Goal: Task Accomplishment & Management: Manage account settings

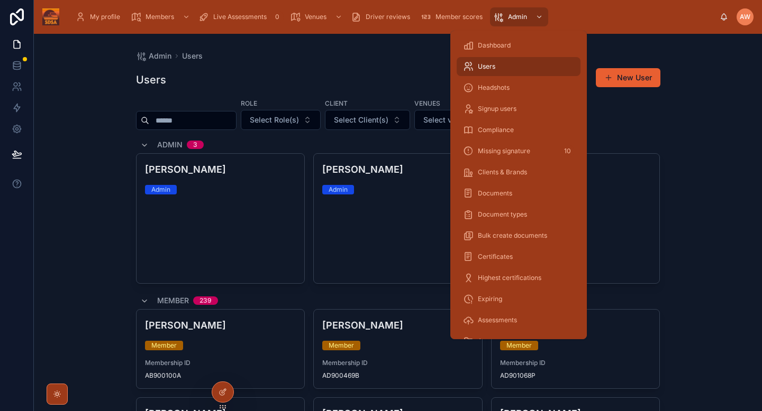
click at [502, 48] on span "Dashboard" at bounding box center [494, 45] width 33 height 8
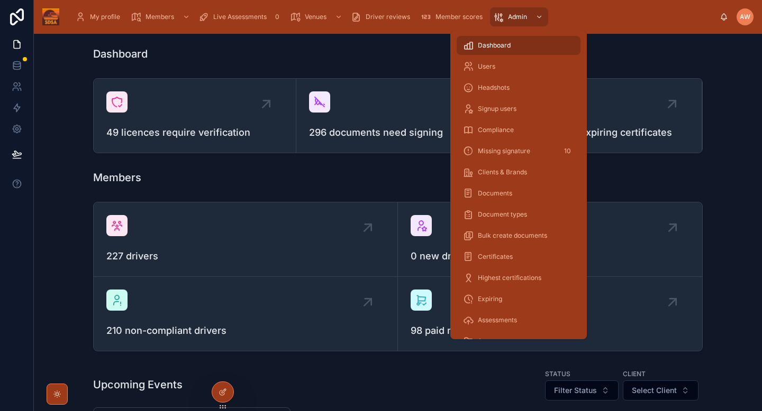
click at [490, 68] on span "Users" at bounding box center [486, 66] width 17 height 8
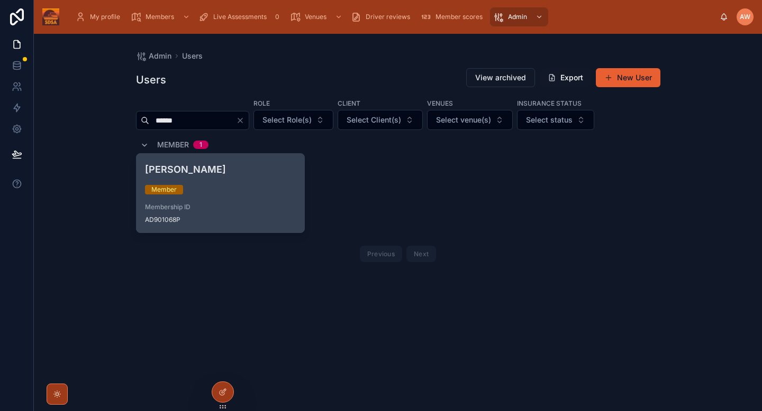
type input "******"
click at [234, 199] on div "Adam Foster Member Membership ID AD901068P" at bounding box center [220, 193] width 168 height 79
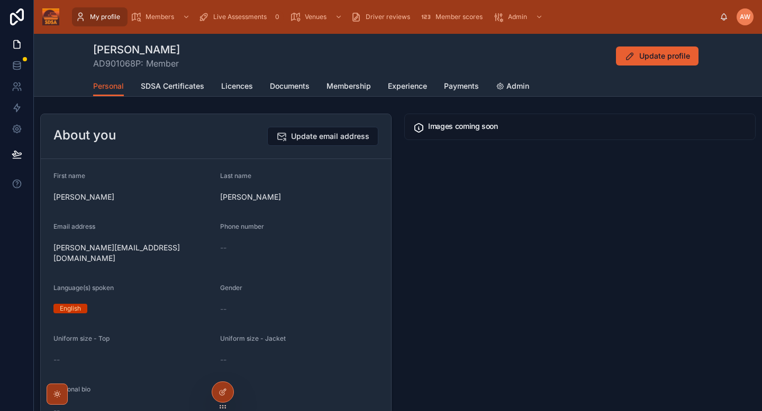
click at [516, 84] on span "Admin" at bounding box center [517, 86] width 23 height 11
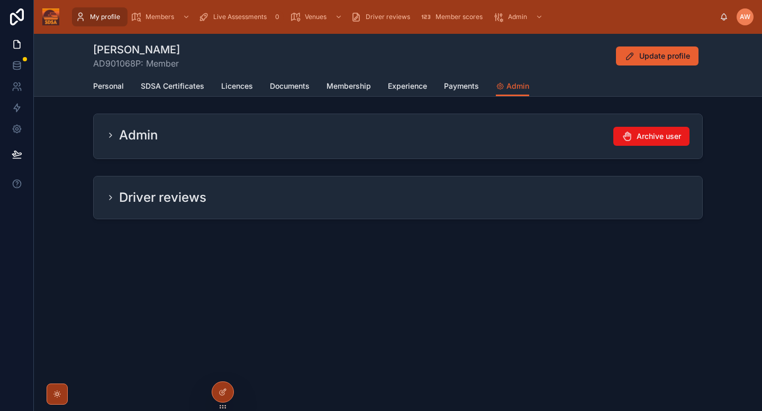
click at [451, 87] on span "Payments" at bounding box center [461, 86] width 35 height 11
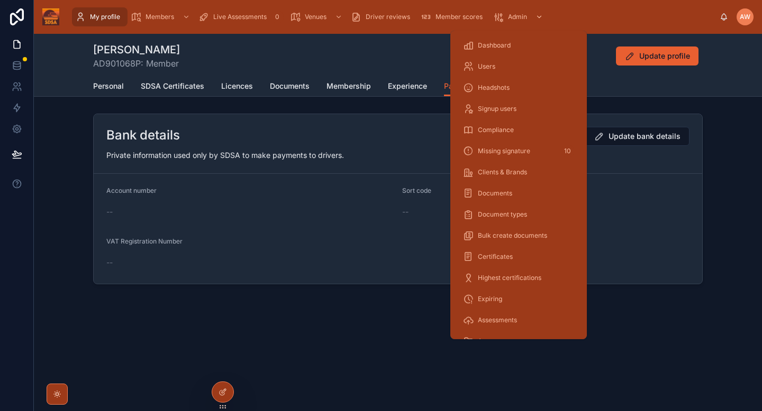
click at [510, 14] on span "Admin" at bounding box center [517, 17] width 19 height 8
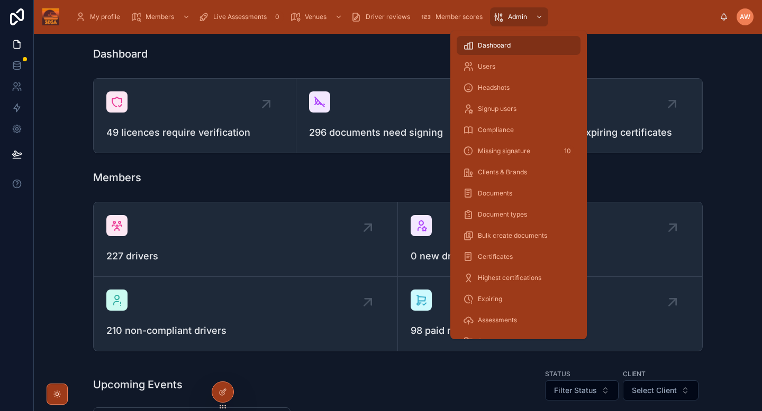
click at [484, 60] on div "Users" at bounding box center [518, 66] width 111 height 17
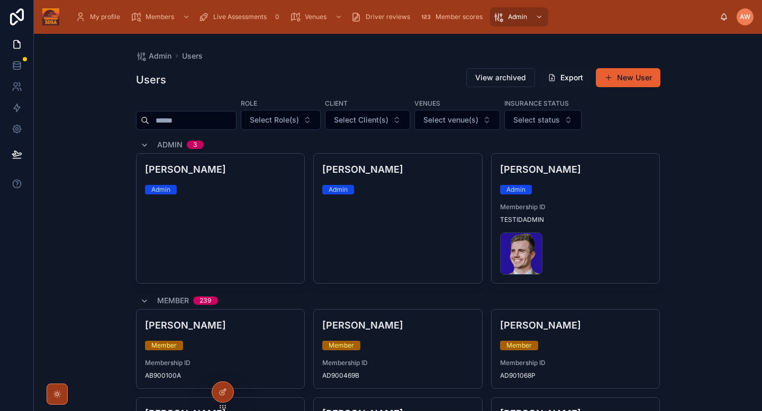
click at [199, 123] on input "text" at bounding box center [192, 120] width 87 height 15
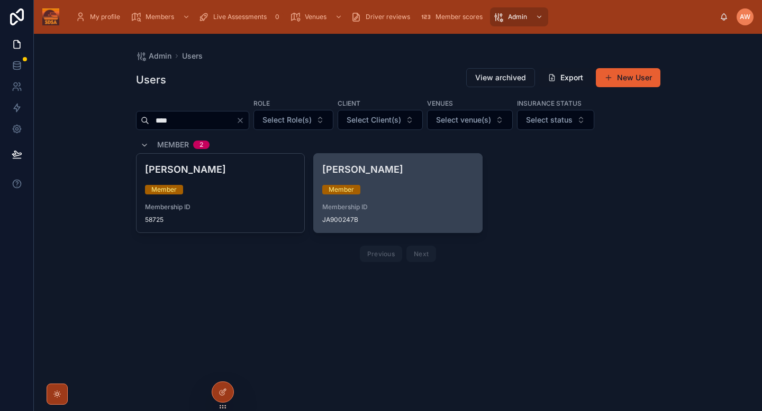
type input "****"
click at [406, 196] on div "Jane Jeffreys Member Membership ID JA900247B" at bounding box center [398, 193] width 168 height 79
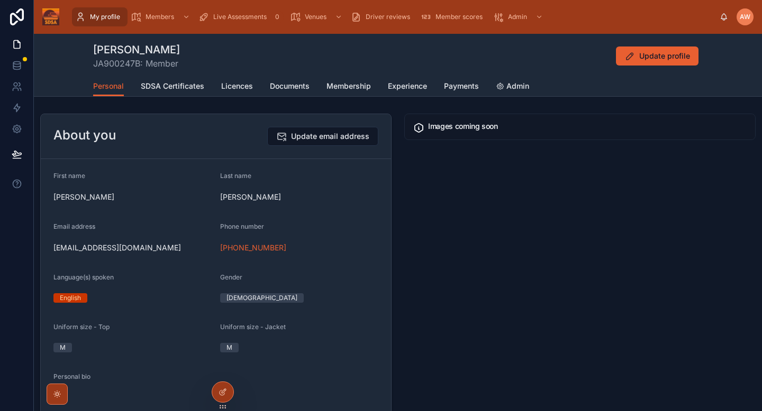
click at [463, 84] on span "Payments" at bounding box center [461, 86] width 35 height 11
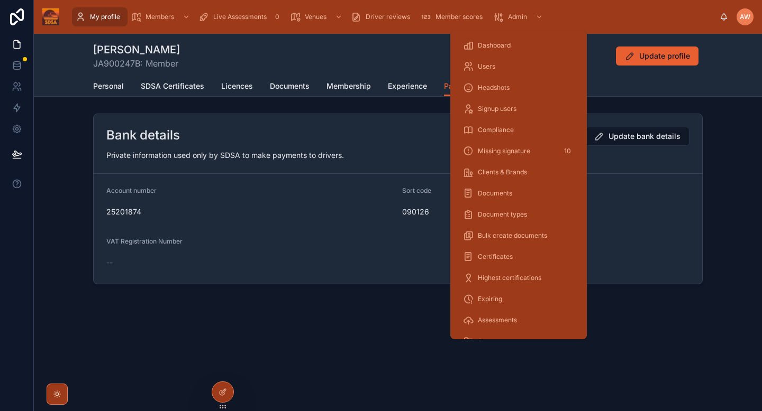
click at [487, 67] on span "Users" at bounding box center [486, 66] width 17 height 8
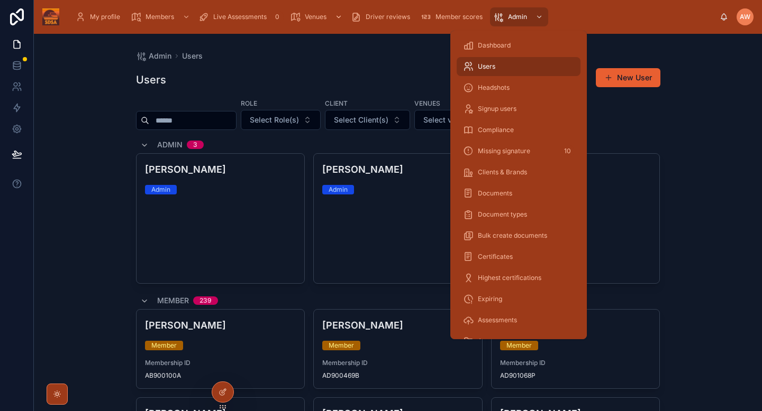
click at [205, 124] on input "text" at bounding box center [192, 120] width 87 height 15
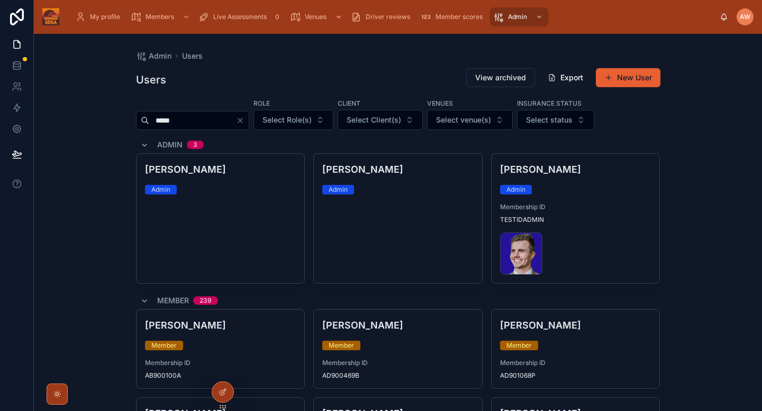
type input "*****"
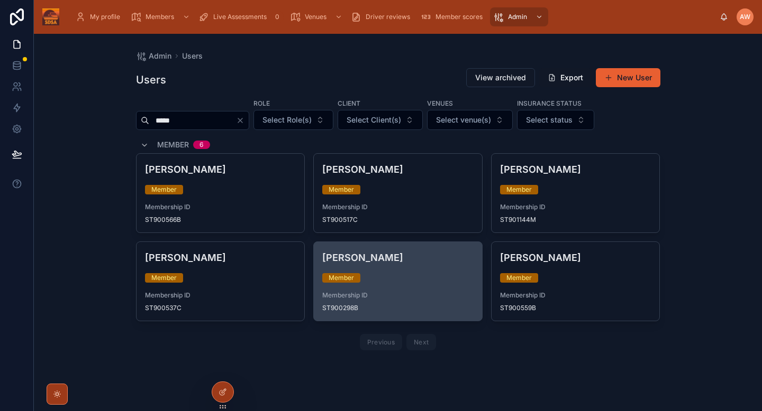
click at [429, 279] on div "Member" at bounding box center [397, 278] width 151 height 10
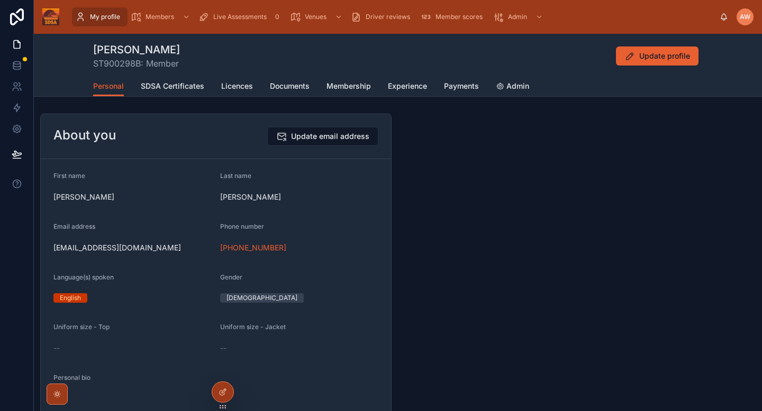
click at [458, 92] on link "Payments" at bounding box center [461, 87] width 35 height 21
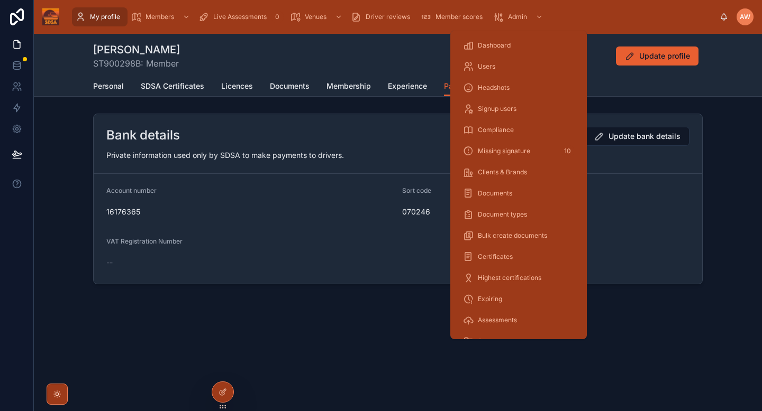
drag, startPoint x: 490, startPoint y: 67, endPoint x: 235, endPoint y: 10, distance: 261.7
click at [490, 67] on span "Users" at bounding box center [486, 66] width 17 height 8
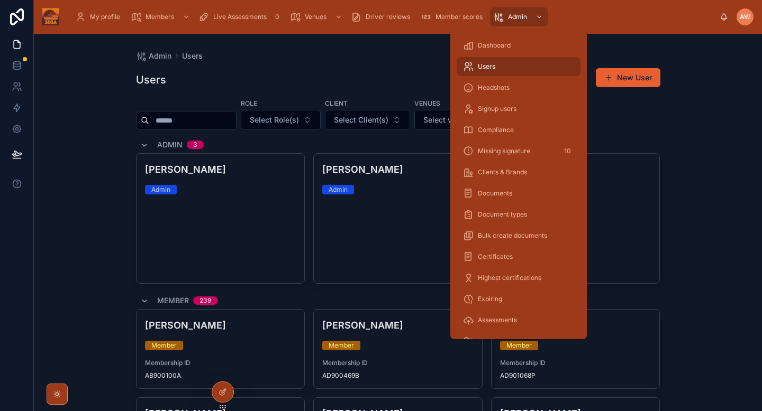
click at [209, 127] on input "text" at bounding box center [192, 120] width 87 height 15
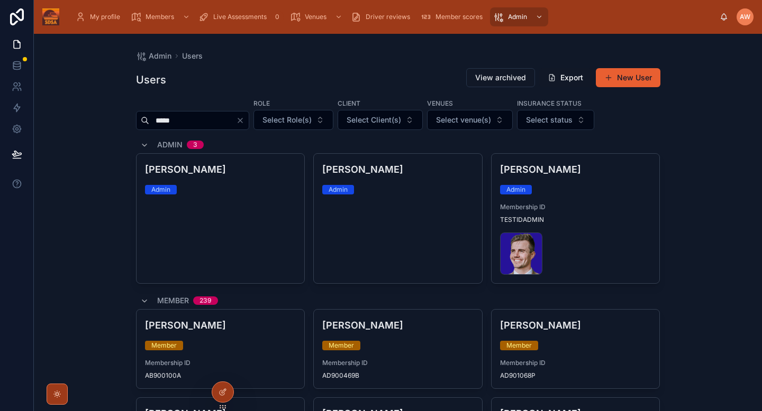
type input "*****"
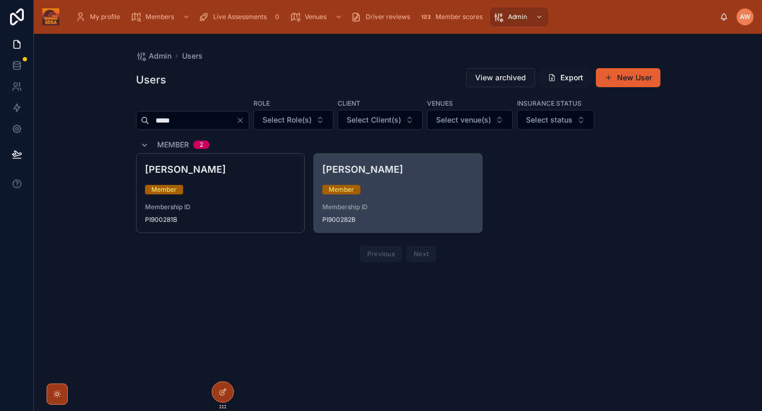
click at [409, 228] on div "Piers Hickin Member Membership ID PI900282B" at bounding box center [398, 193] width 168 height 79
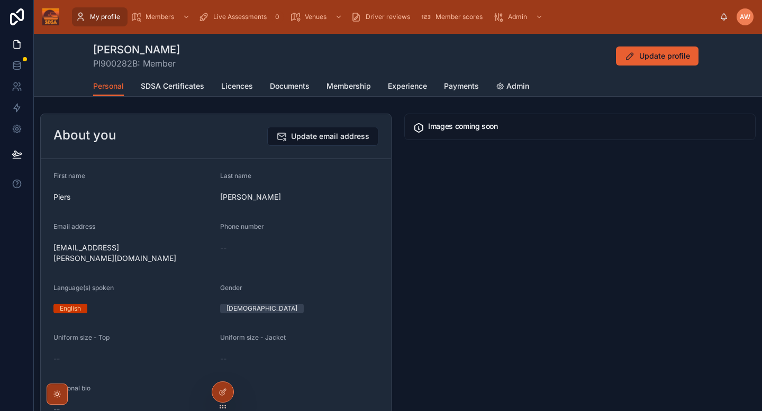
click at [475, 86] on span "Payments" at bounding box center [461, 86] width 35 height 11
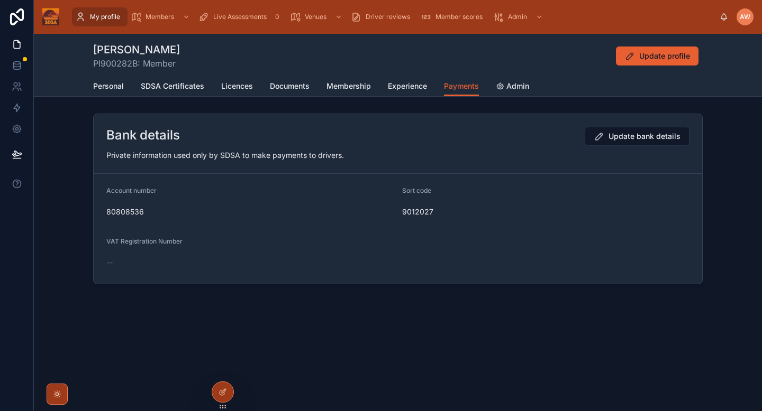
click at [512, 216] on span "9012027" at bounding box center [545, 212] width 287 height 11
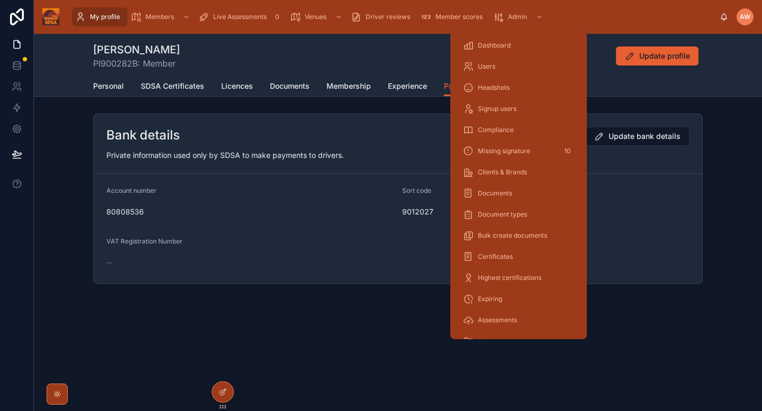
click at [491, 60] on div "Users" at bounding box center [518, 66] width 111 height 17
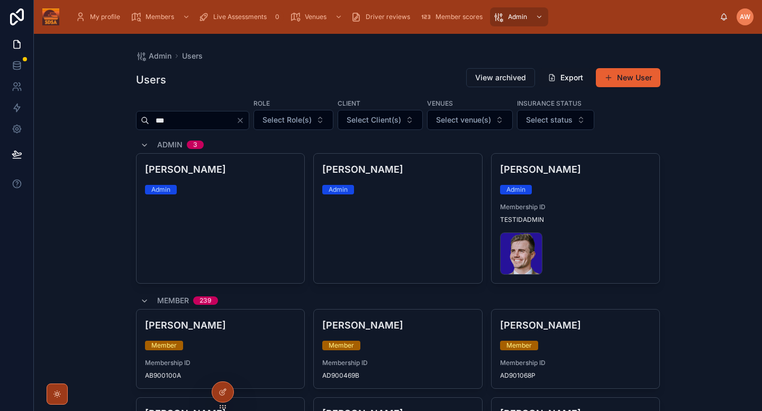
type input "**"
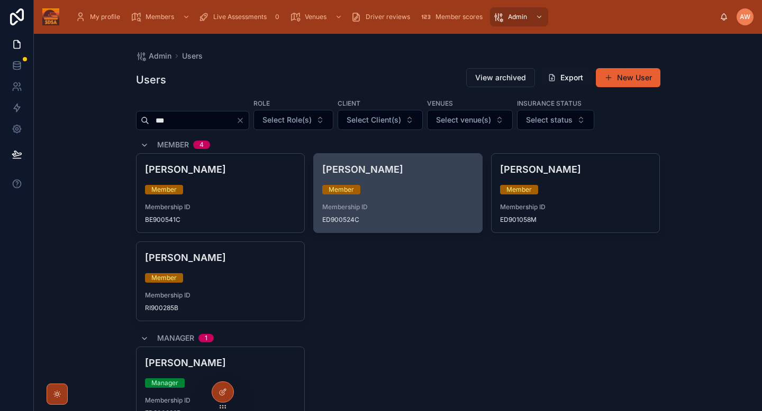
click at [396, 189] on div "Member" at bounding box center [397, 190] width 151 height 10
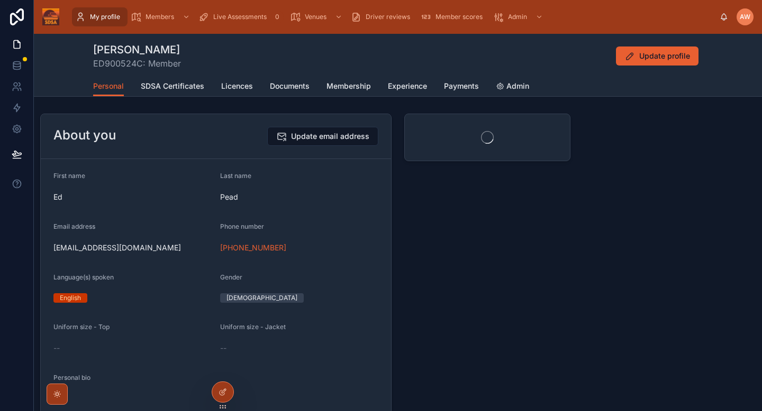
click at [461, 83] on span "Payments" at bounding box center [461, 86] width 35 height 11
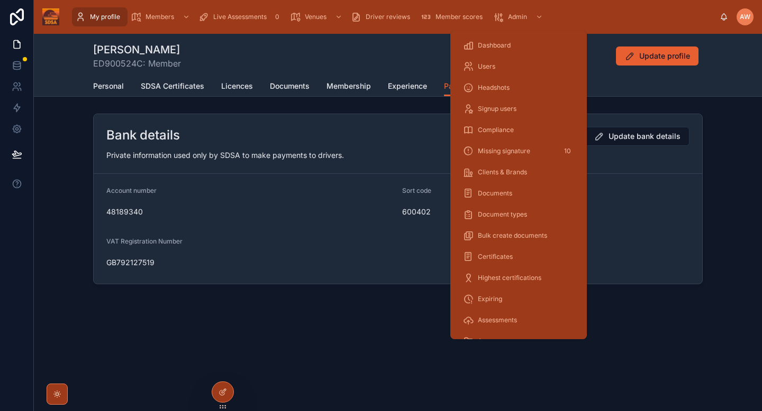
click at [505, 45] on span "Dashboard" at bounding box center [494, 45] width 33 height 8
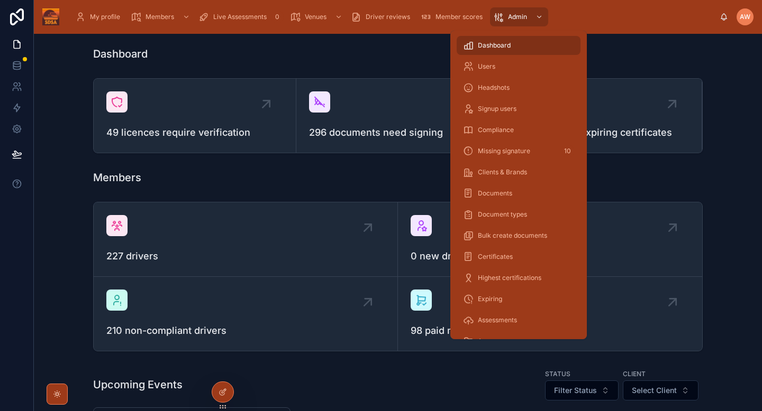
click at [501, 63] on div "Users" at bounding box center [518, 66] width 111 height 17
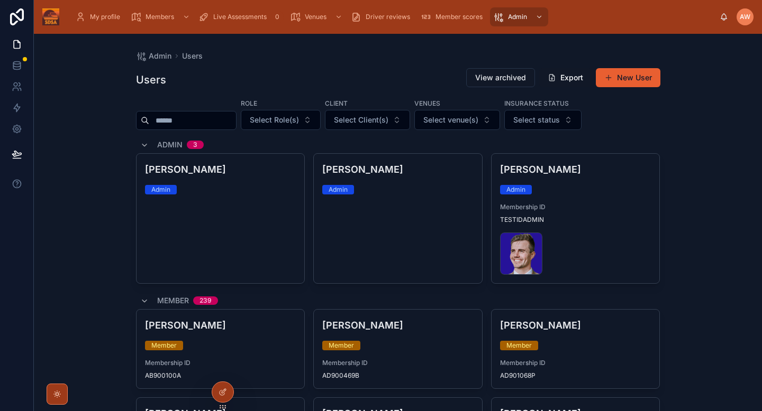
click at [228, 119] on input "text" at bounding box center [192, 120] width 87 height 15
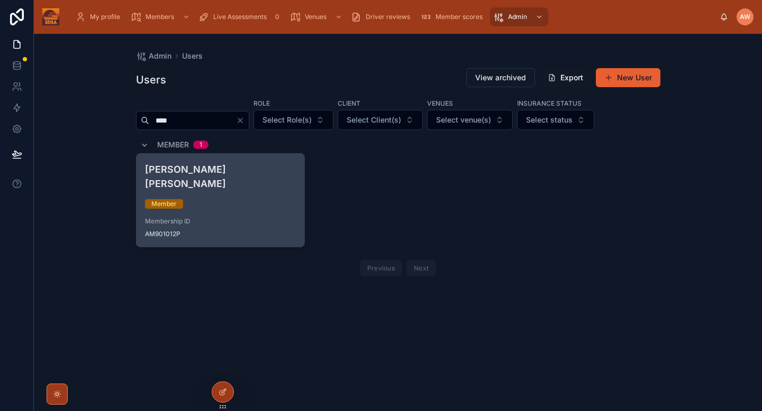
type input "****"
click at [173, 195] on div "Amanda Louise Member Membership ID AM901012P" at bounding box center [220, 200] width 168 height 93
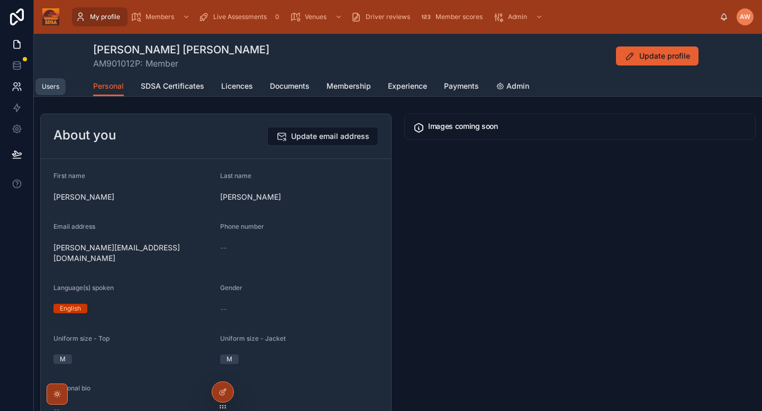
click at [20, 87] on icon at bounding box center [17, 86] width 11 height 11
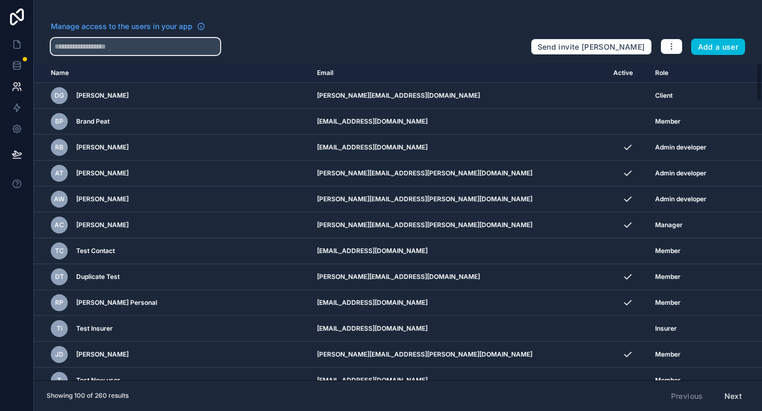
click at [200, 44] on input "text" at bounding box center [135, 46] width 169 height 17
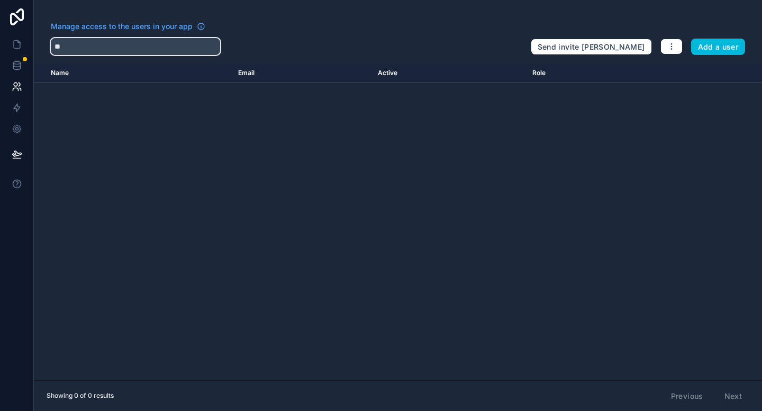
type input "*"
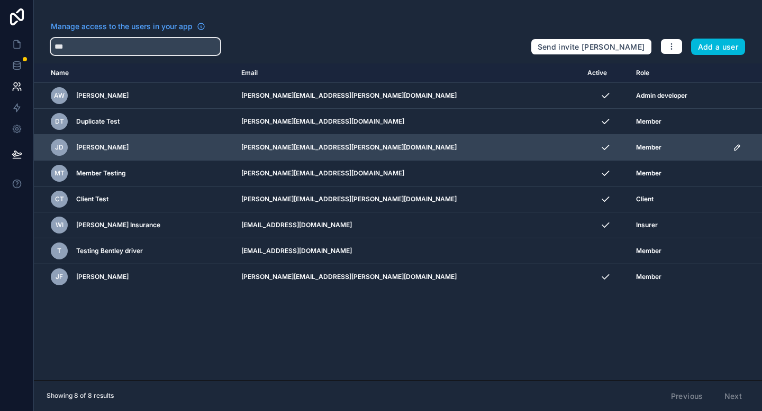
type input "***"
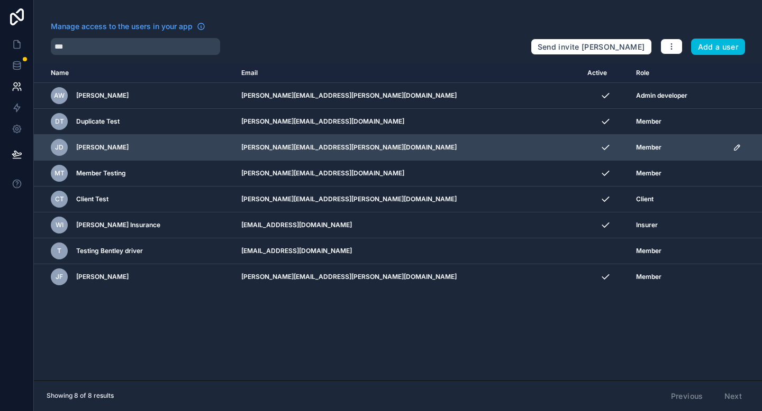
click at [732, 149] on icon "scrollable content" at bounding box center [736, 147] width 8 height 8
click at [602, 146] on icon "scrollable content" at bounding box center [605, 147] width 7 height 4
click at [636, 145] on span "Member" at bounding box center [648, 147] width 25 height 8
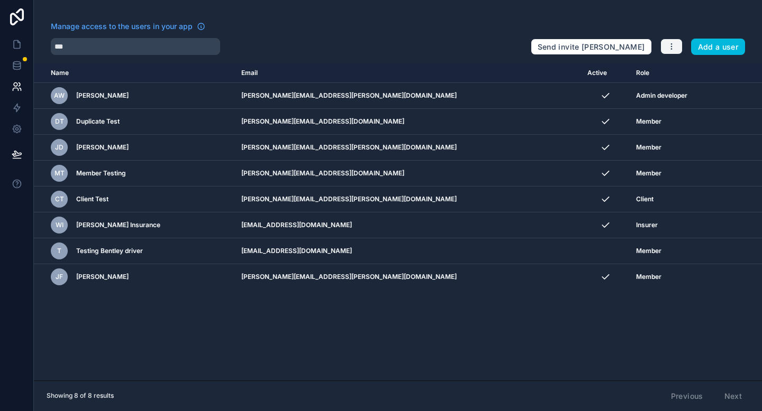
click at [668, 44] on icon "button" at bounding box center [671, 46] width 8 height 8
click at [693, 70] on link "Manage roles" at bounding box center [696, 71] width 74 height 17
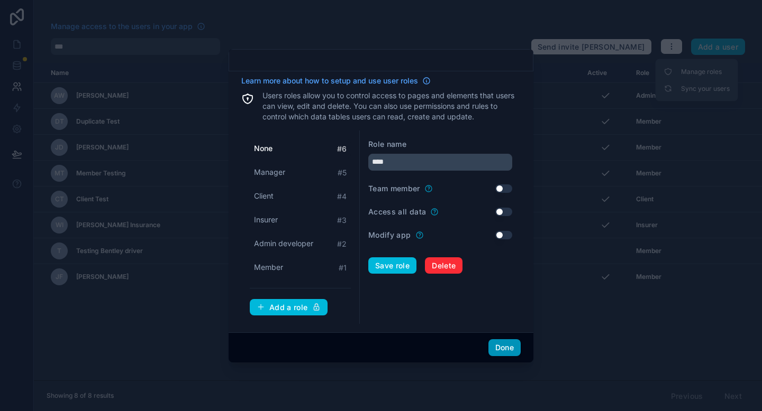
click at [494, 342] on button "Done" at bounding box center [504, 348] width 32 height 17
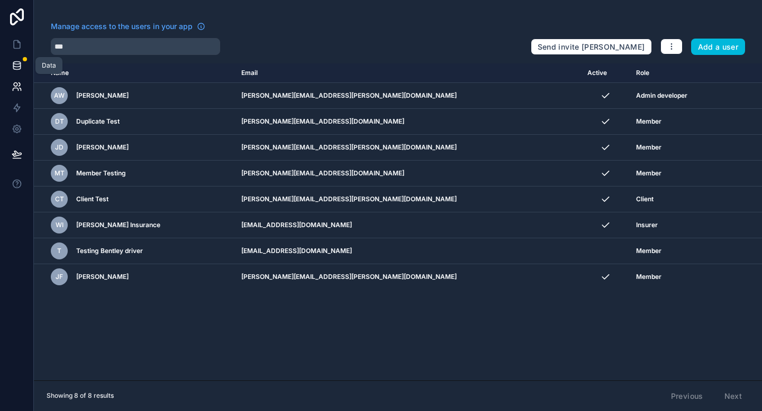
click at [19, 62] on icon at bounding box center [16, 63] width 7 height 3
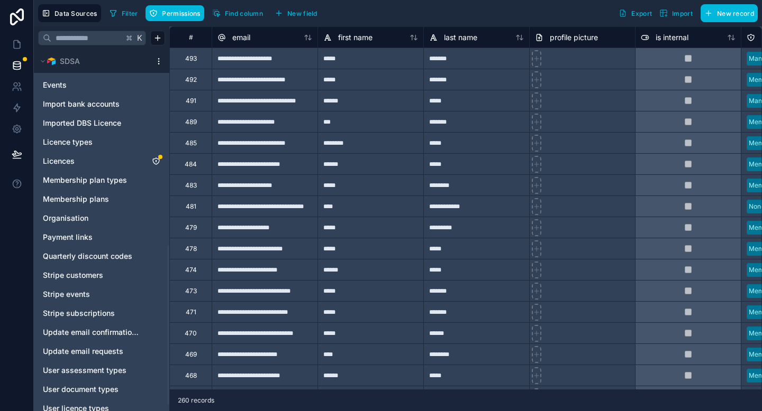
scroll to position [461, 0]
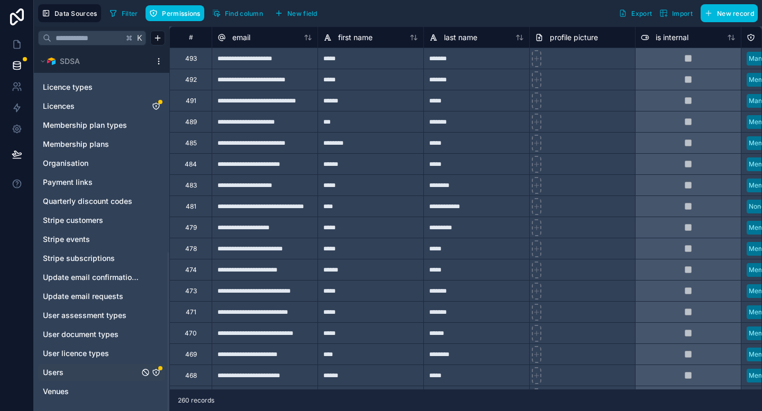
click at [59, 378] on span "Users" at bounding box center [53, 373] width 21 height 11
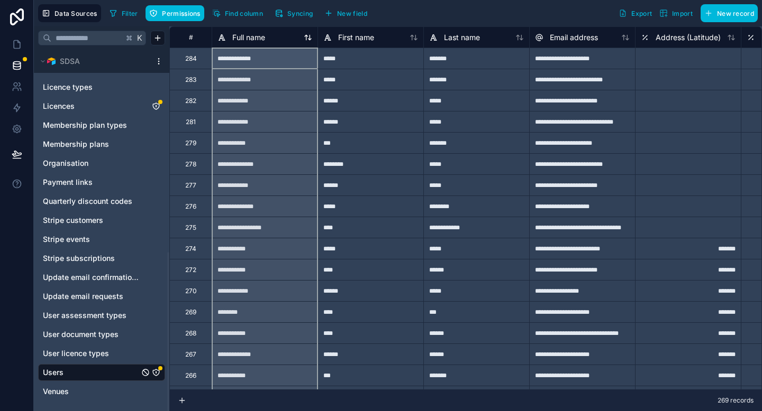
click at [307, 36] on icon at bounding box center [308, 37] width 8 height 8
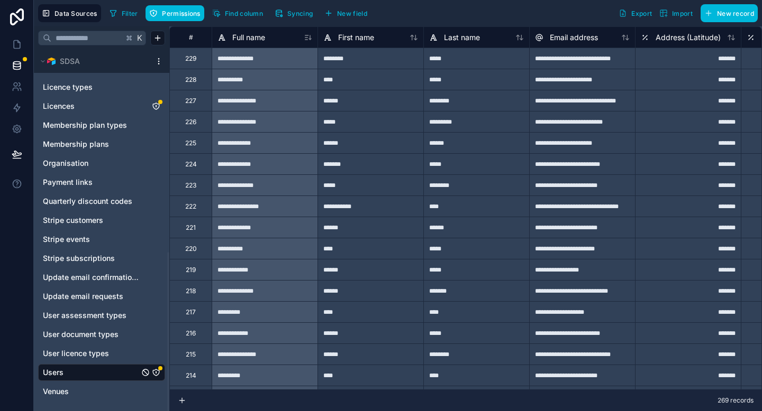
click at [307, 36] on icon at bounding box center [308, 37] width 8 height 8
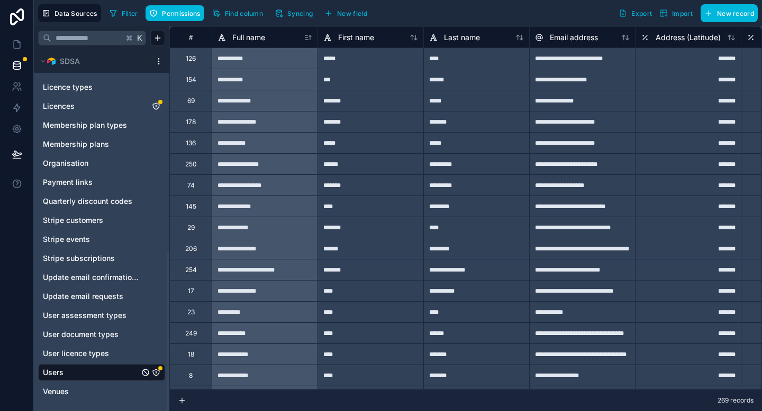
click at [307, 36] on icon at bounding box center [308, 37] width 8 height 8
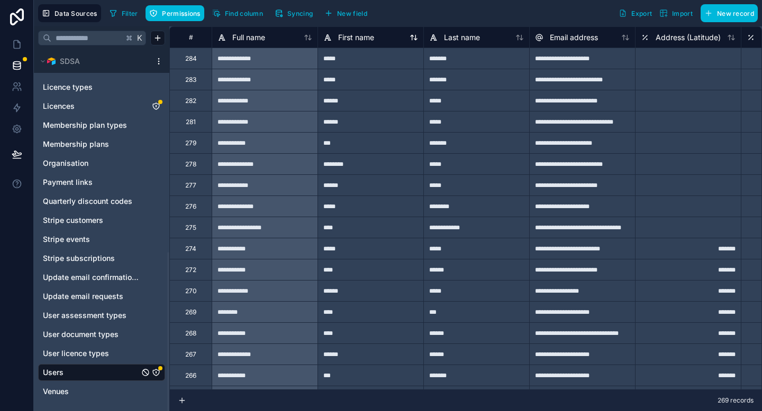
click at [413, 38] on icon at bounding box center [413, 37] width 8 height 8
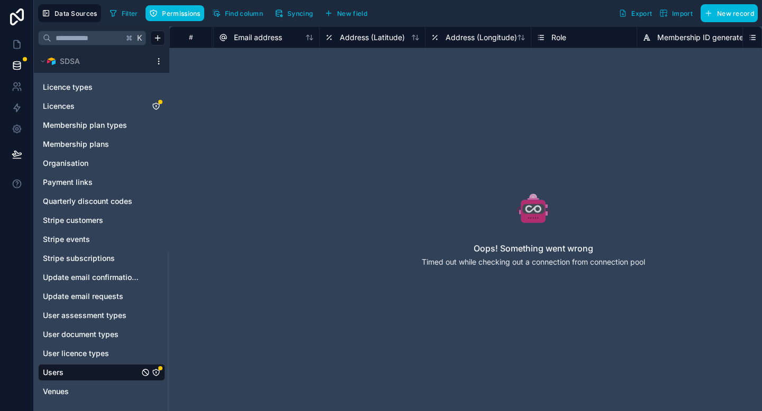
scroll to position [0, 316]
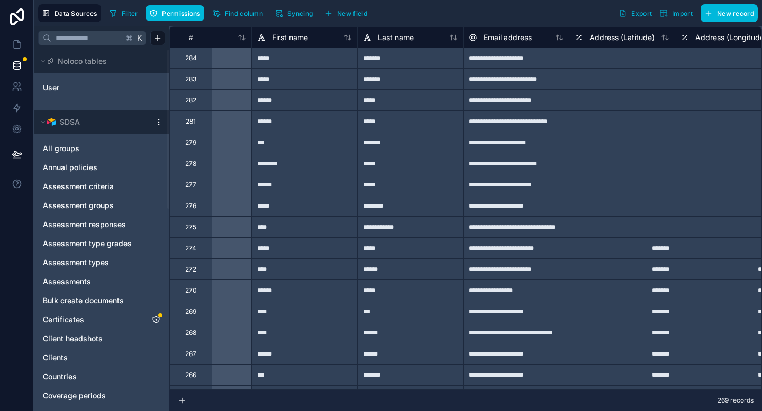
scroll to position [1, 0]
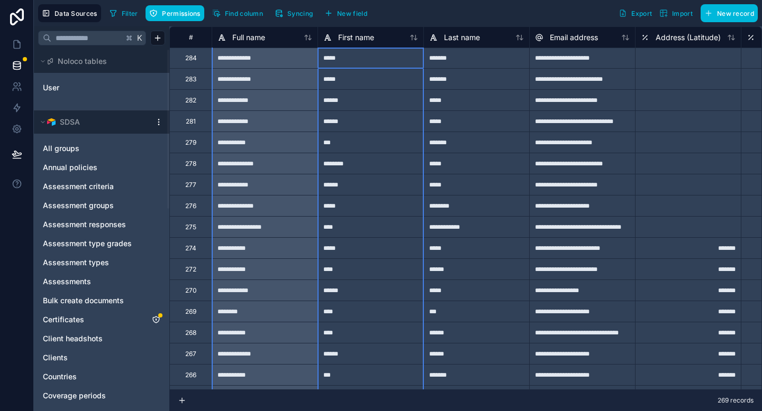
click at [410, 40] on icon at bounding box center [413, 37] width 8 height 8
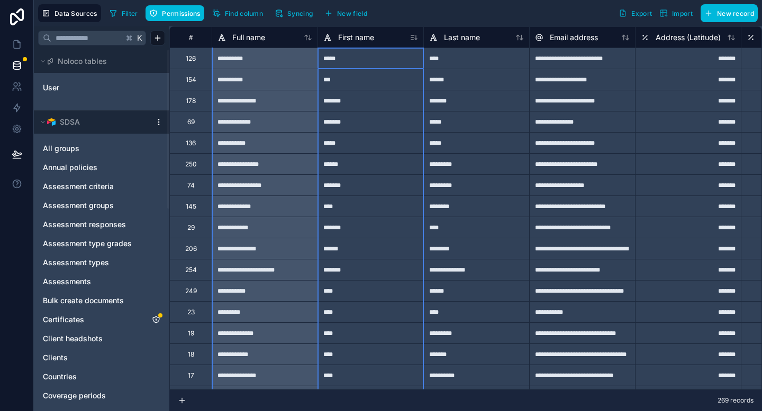
click at [414, 39] on icon at bounding box center [413, 37] width 8 height 8
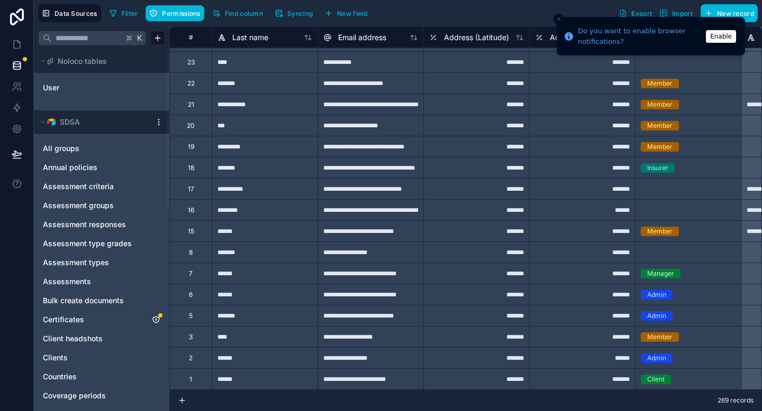
scroll to position [5348, 216]
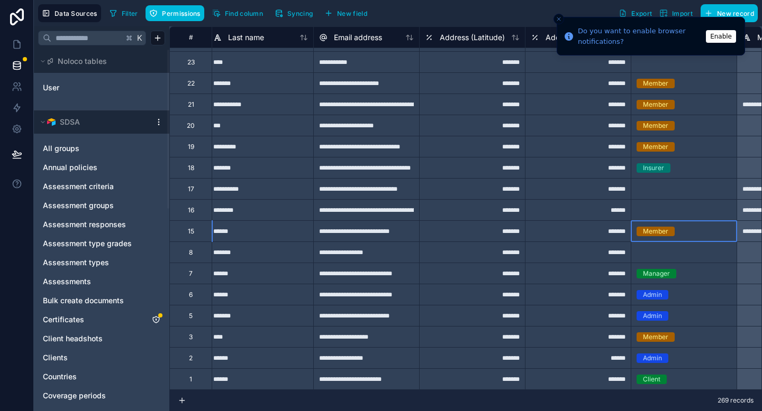
click at [674, 225] on div "Member" at bounding box center [683, 231] width 105 height 21
click at [662, 231] on div "Member" at bounding box center [655, 232] width 25 height 10
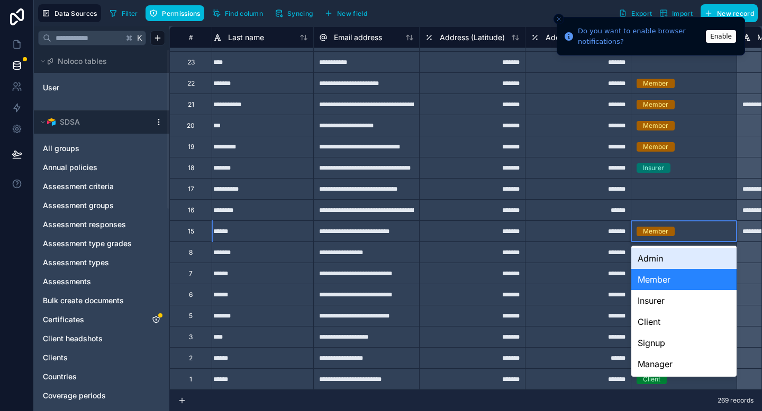
click at [662, 231] on div "Member" at bounding box center [655, 232] width 25 height 10
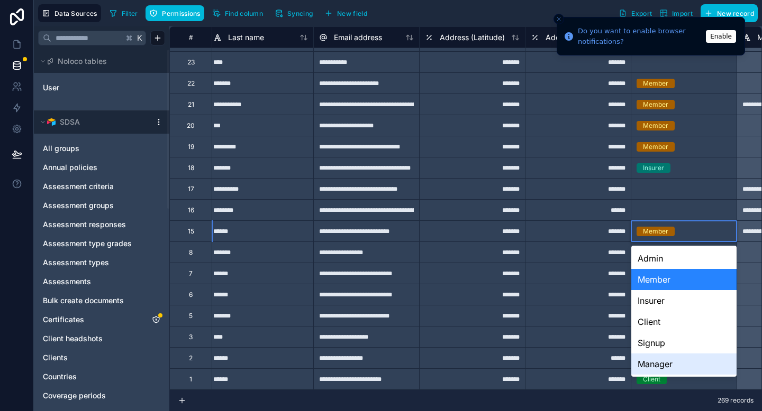
click at [653, 363] on div "Manager" at bounding box center [683, 364] width 105 height 21
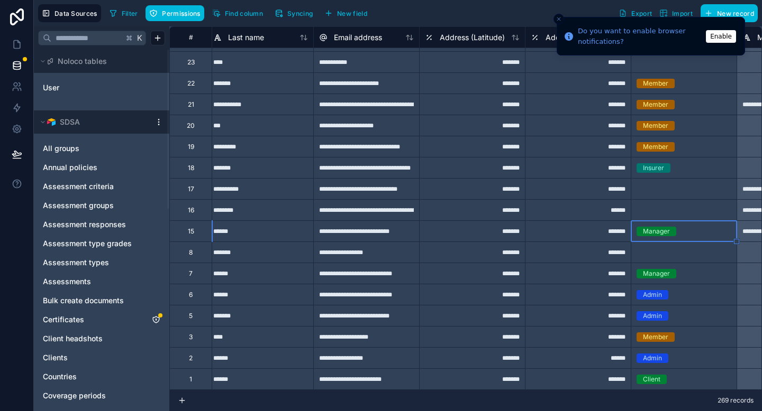
click at [559, 18] on icon "Close toast" at bounding box center [558, 19] width 6 height 6
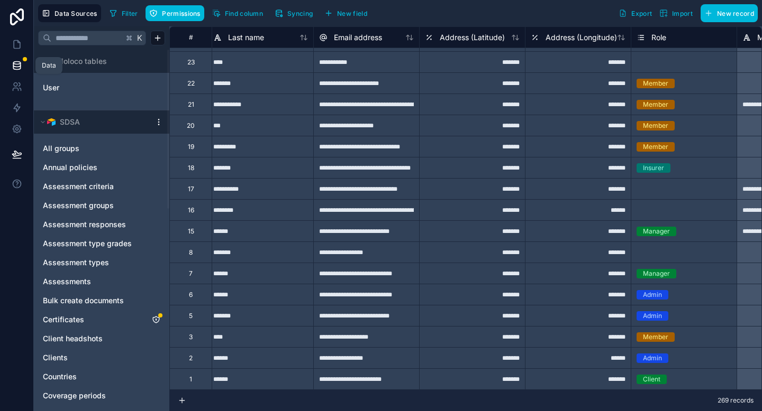
click at [12, 63] on icon at bounding box center [17, 65] width 11 height 11
click at [25, 41] on link at bounding box center [16, 44] width 33 height 21
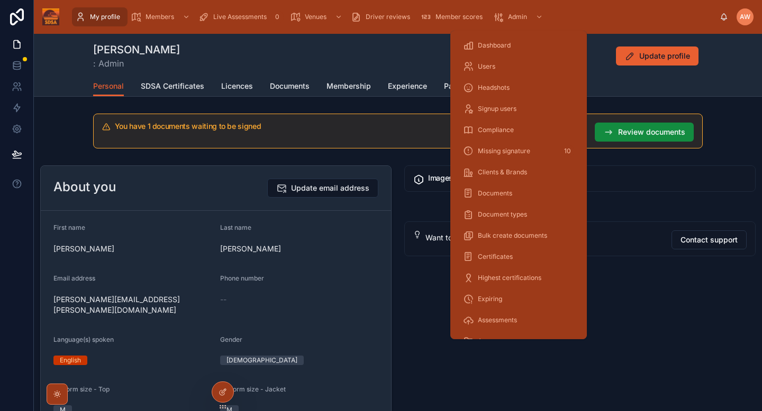
click at [492, 66] on span "Users" at bounding box center [486, 66] width 17 height 8
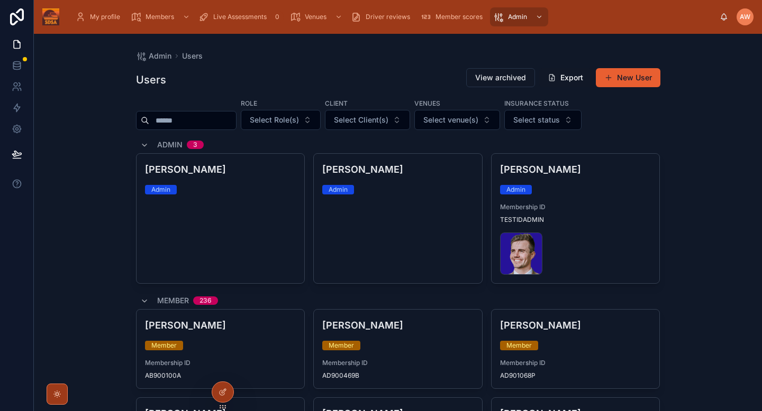
click at [231, 120] on input "text" at bounding box center [192, 120] width 87 height 15
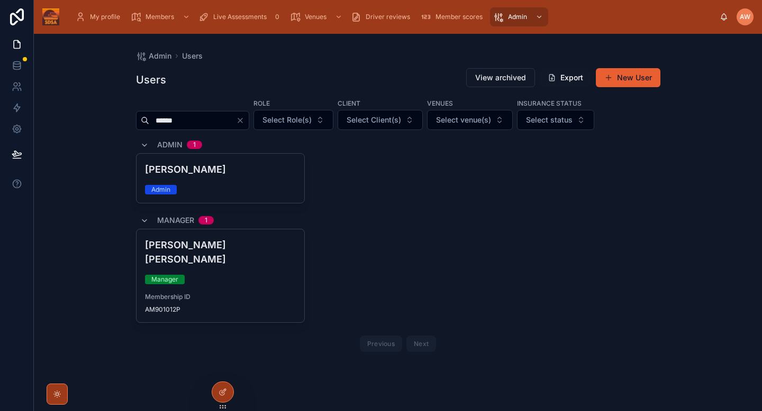
type input "******"
click at [0, 0] on icon at bounding box center [0, 0] width 0 height 0
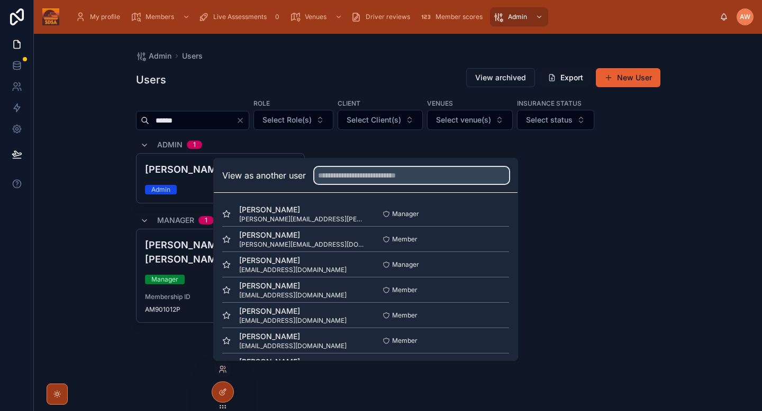
click at [378, 173] on input "text" at bounding box center [411, 175] width 195 height 17
type input "*"
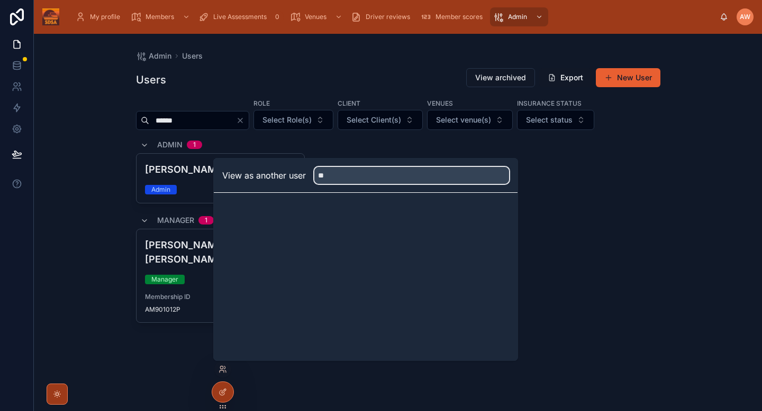
type input "*"
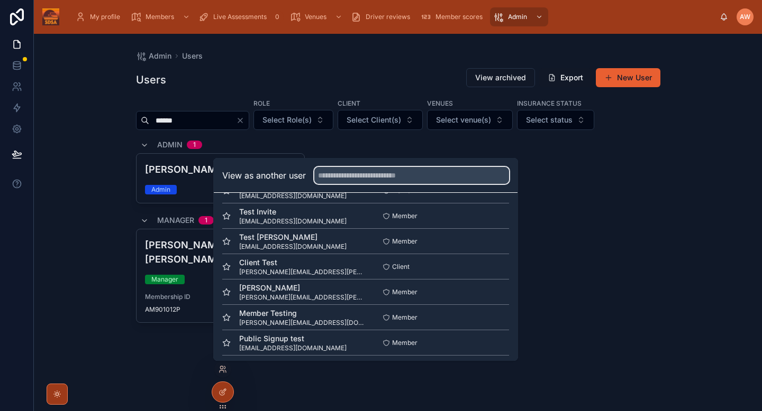
scroll to position [6132, 0]
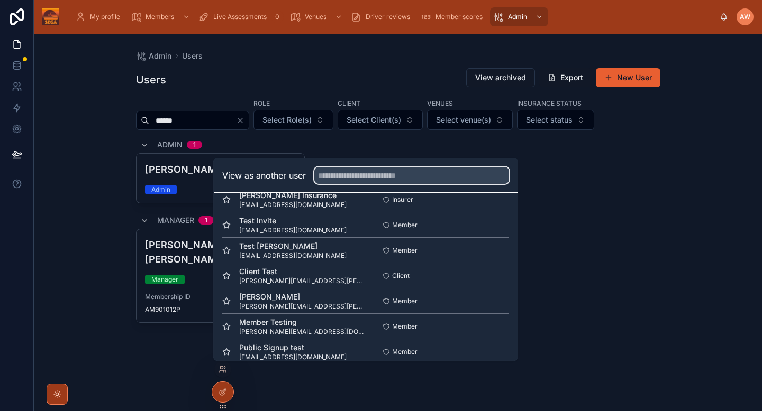
click at [468, 183] on input "text" at bounding box center [411, 175] width 195 height 17
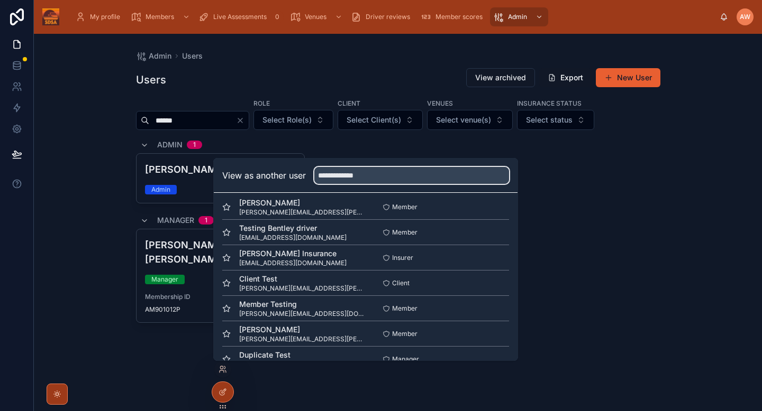
scroll to position [0, 0]
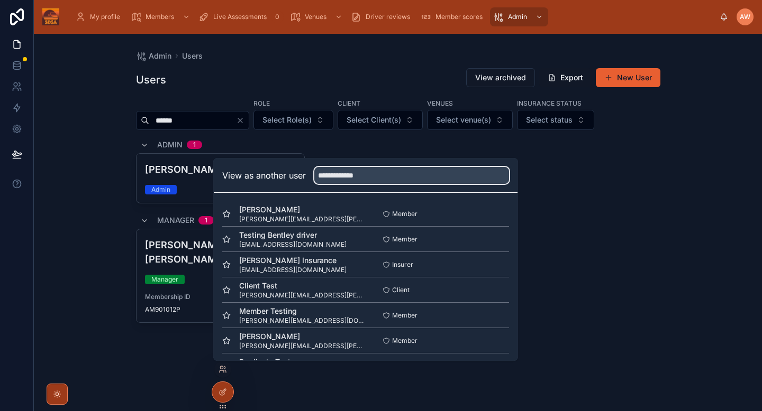
type input "**********"
